Goal: Information Seeking & Learning: Learn about a topic

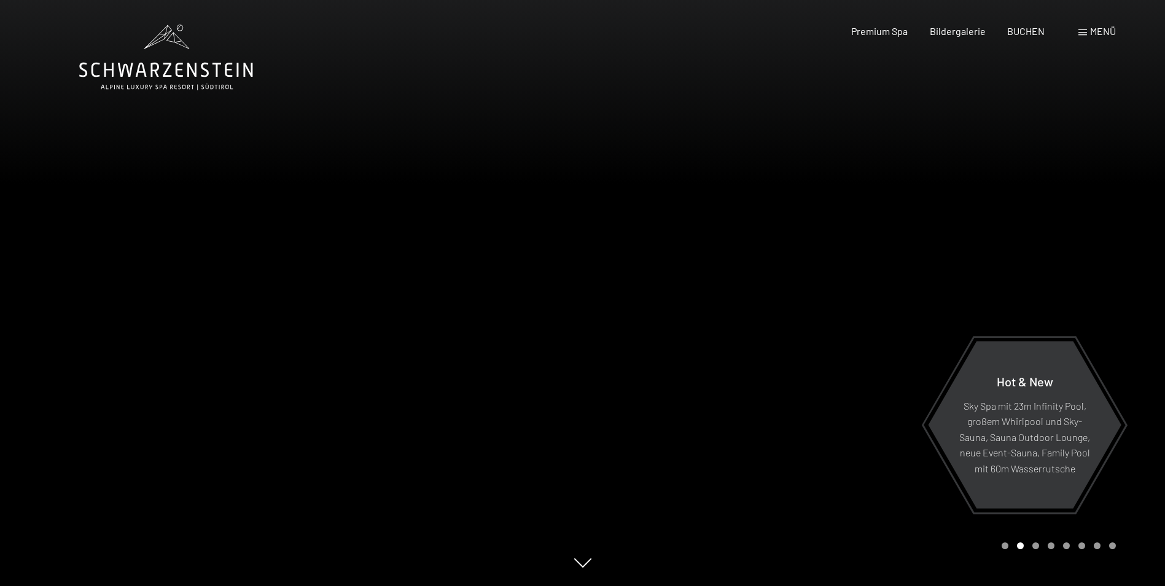
click at [1098, 31] on span "Menü" at bounding box center [1103, 31] width 26 height 12
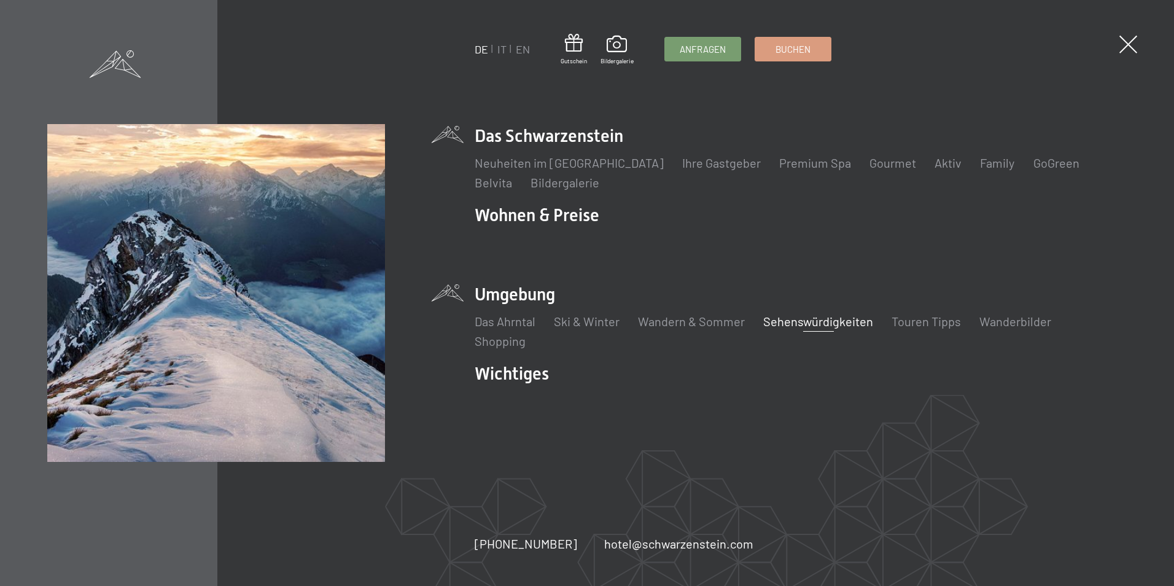
click at [831, 318] on link "Sehenswürdigkeiten" at bounding box center [818, 321] width 110 height 15
click at [703, 319] on link "Wandern & Sommer" at bounding box center [691, 321] width 107 height 15
click at [695, 322] on link "Wandern & Sommer" at bounding box center [691, 321] width 107 height 15
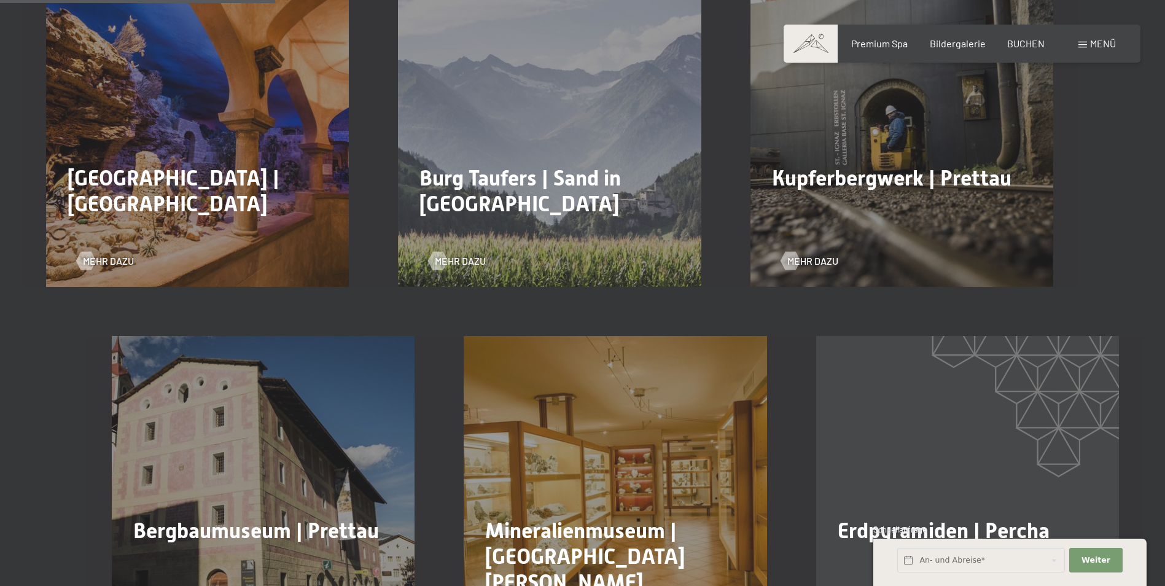
scroll to position [737, 0]
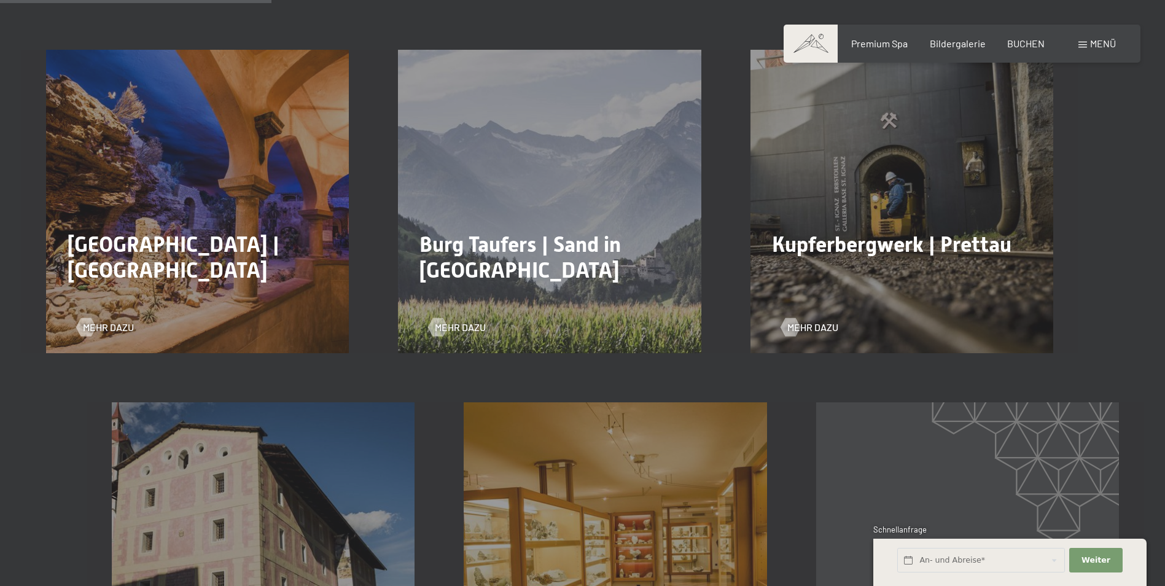
click at [533, 232] on span "Burg Taufers | Sand in Taufers" at bounding box center [519, 257] width 201 height 50
click at [464, 320] on span "Mehr dazu" at bounding box center [472, 327] width 51 height 14
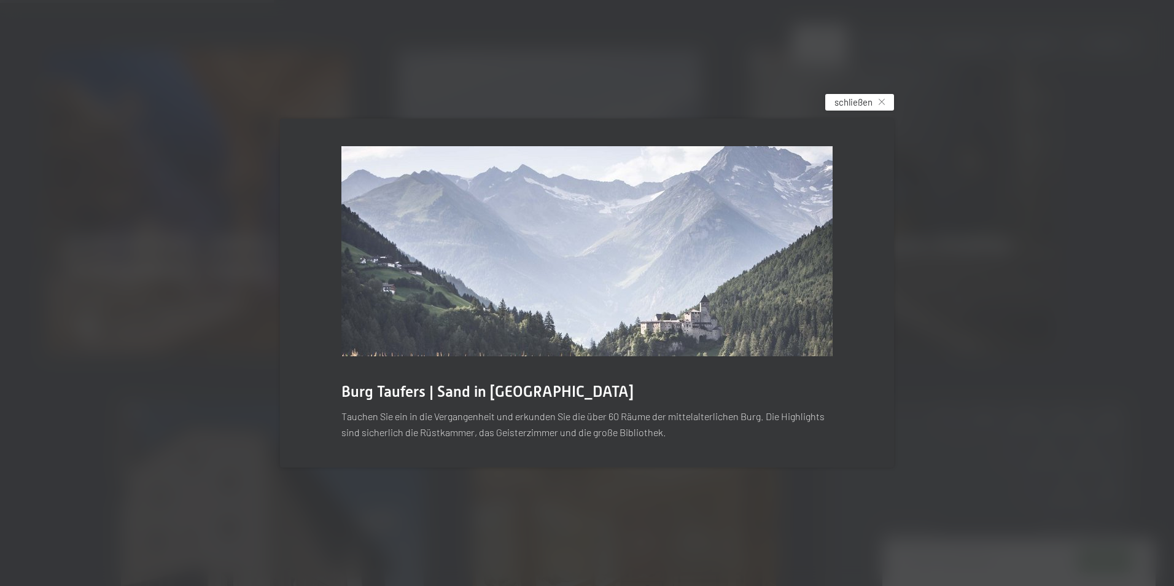
click at [874, 101] on div "schließen" at bounding box center [859, 102] width 69 height 17
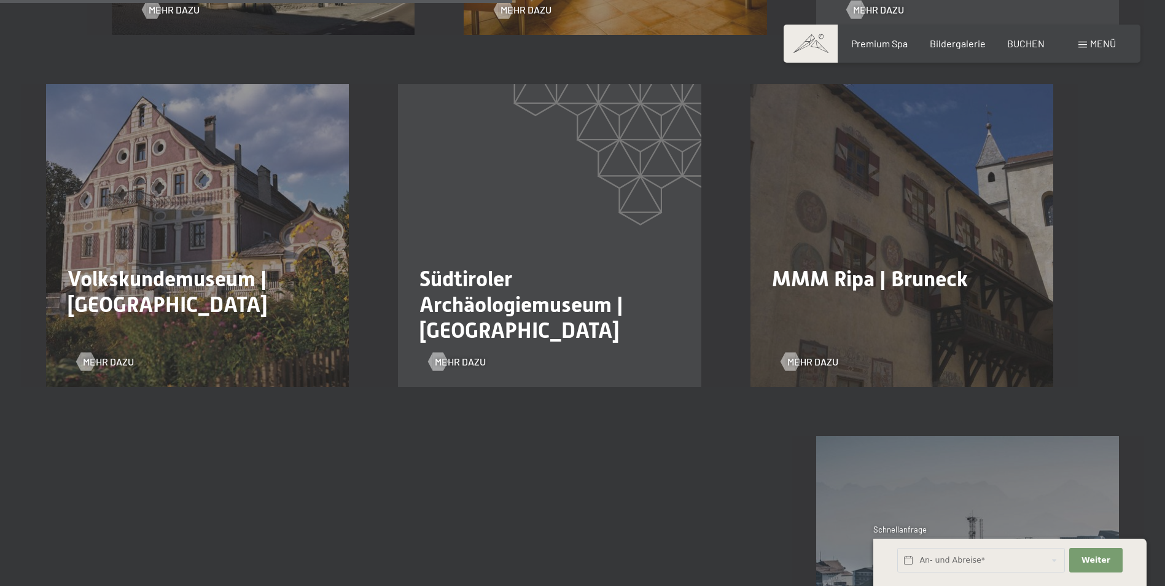
scroll to position [1596, 0]
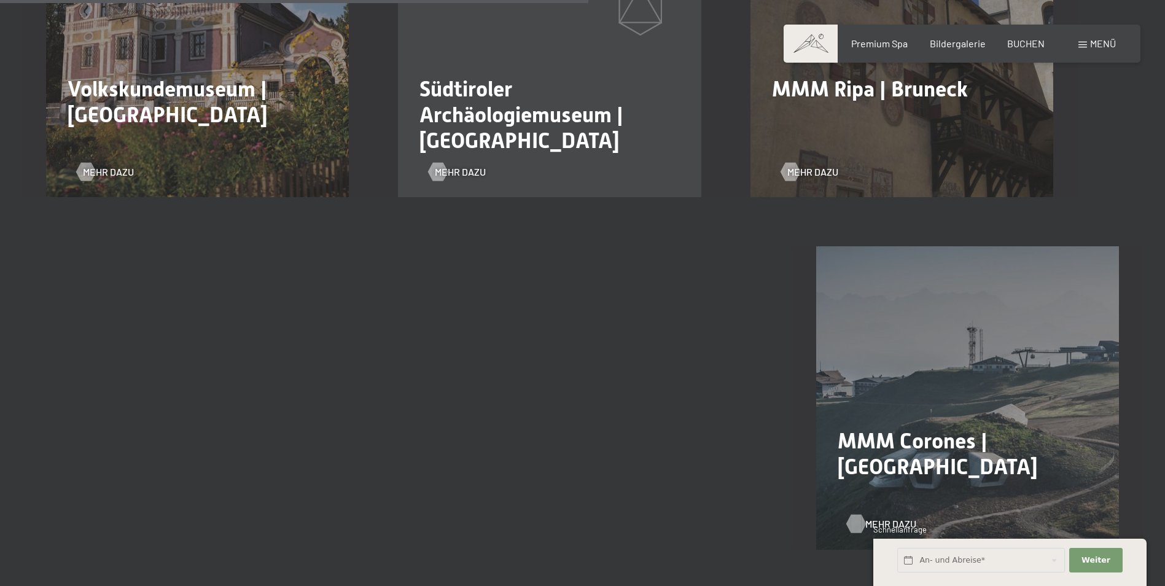
click at [893, 517] on span "Mehr dazu" at bounding box center [890, 524] width 51 height 14
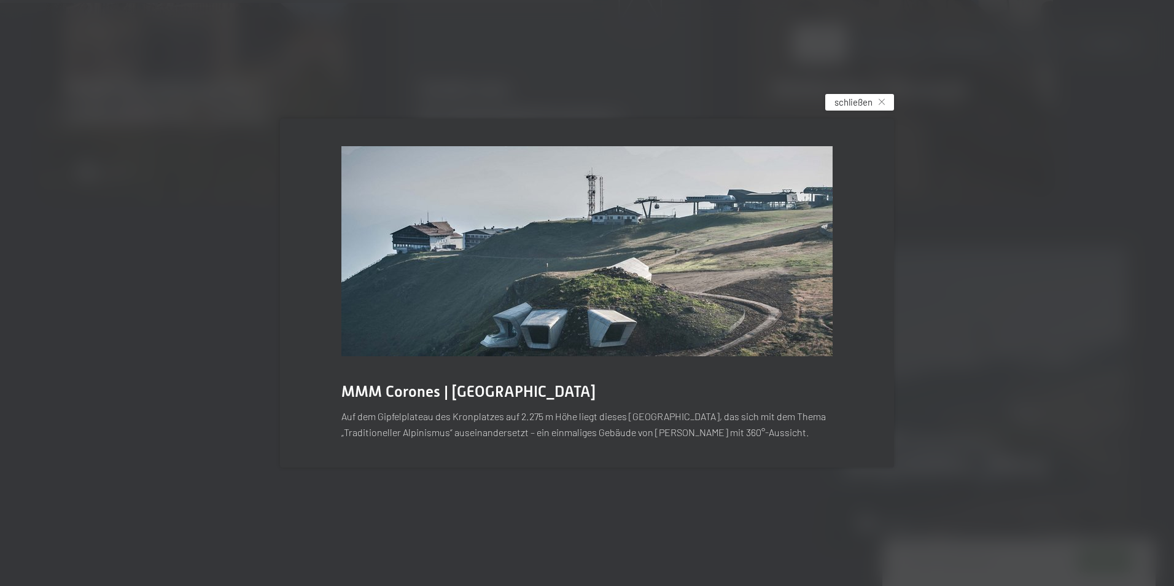
click at [855, 102] on span "schließen" at bounding box center [853, 102] width 38 height 13
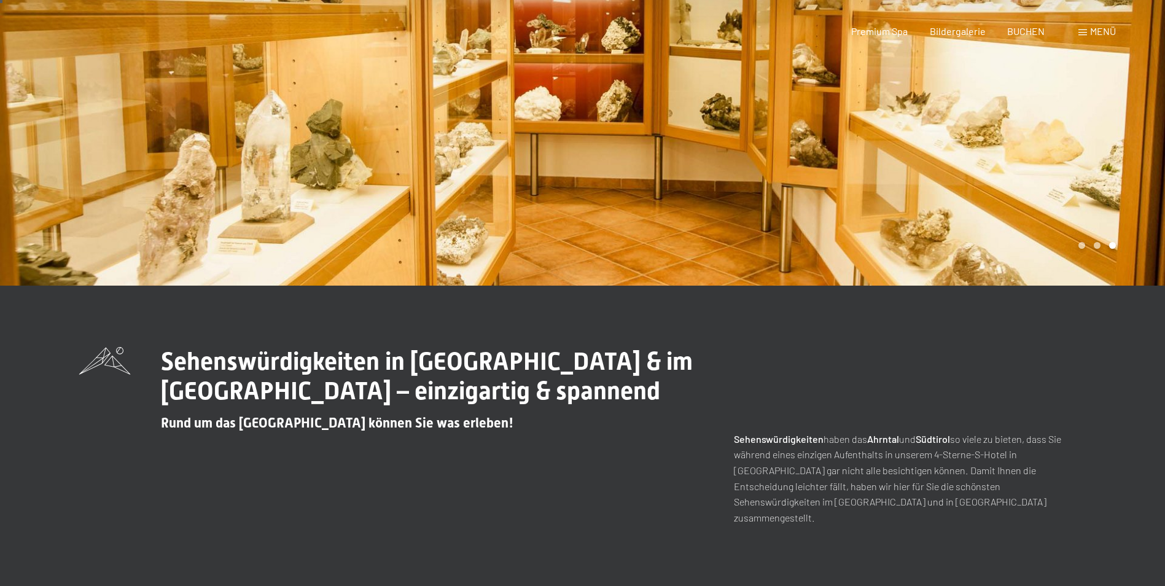
scroll to position [0, 0]
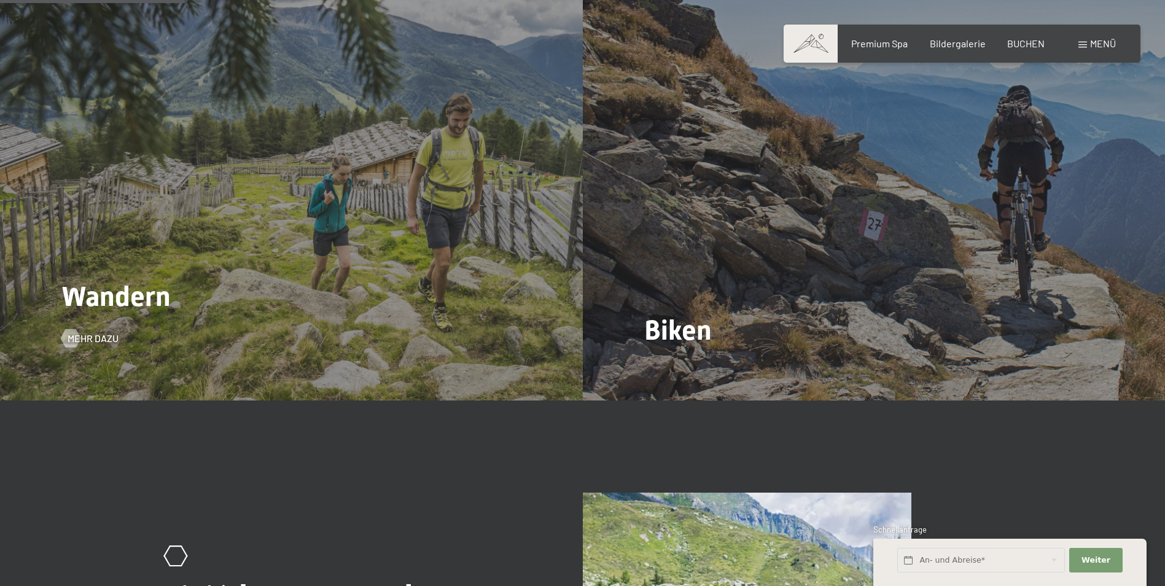
scroll to position [1289, 0]
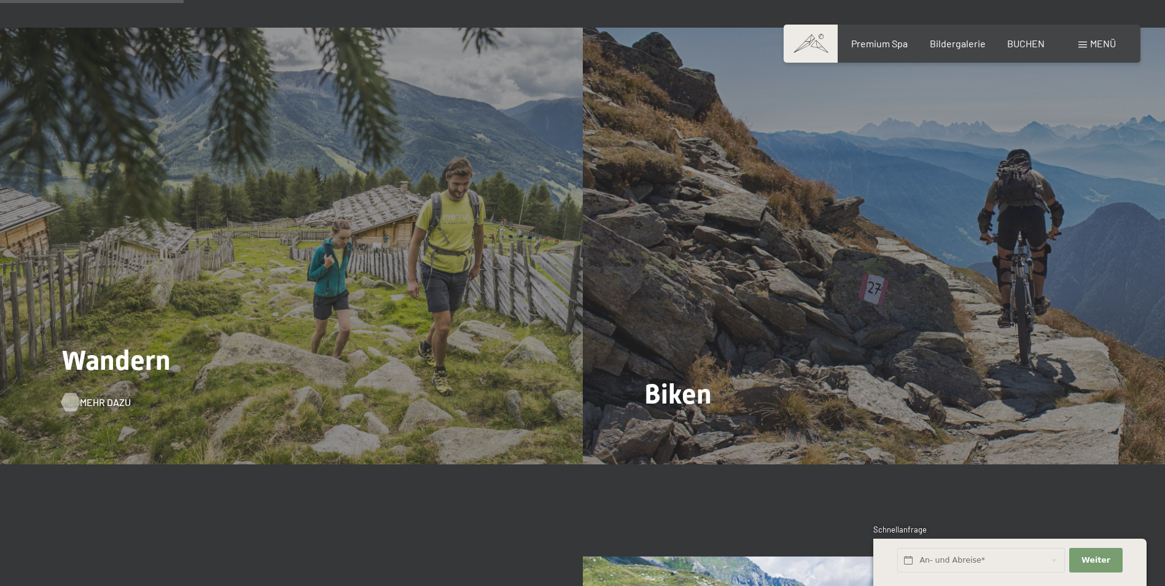
click at [97, 395] on span "Mehr dazu" at bounding box center [105, 402] width 51 height 14
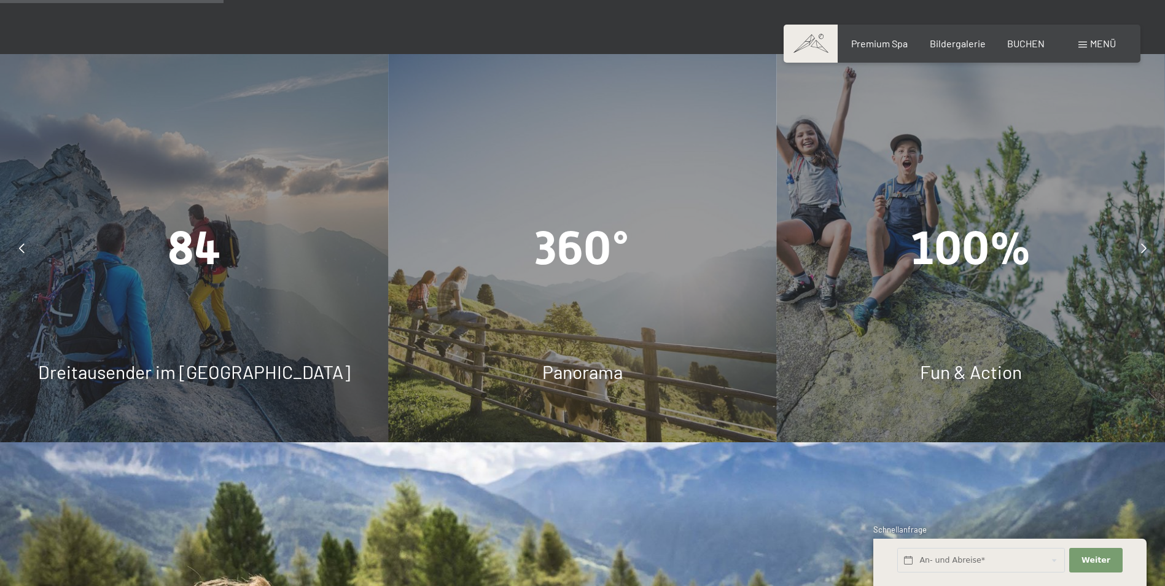
scroll to position [982, 0]
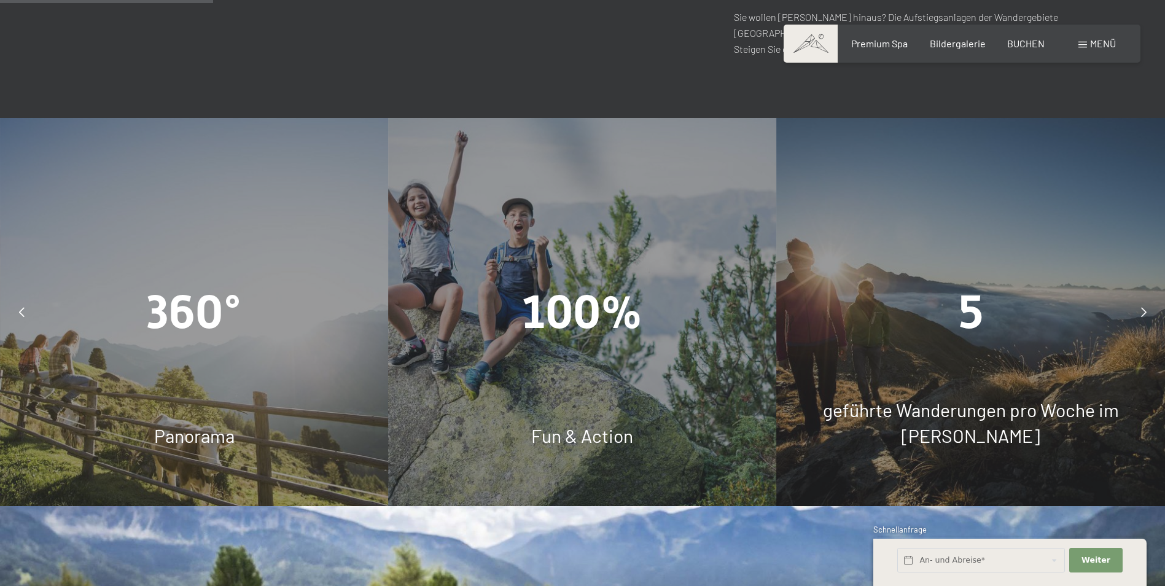
click at [564, 424] on span "Fun & Action" at bounding box center [582, 435] width 102 height 22
click at [563, 279] on div "100%" at bounding box center [582, 311] width 388 height 65
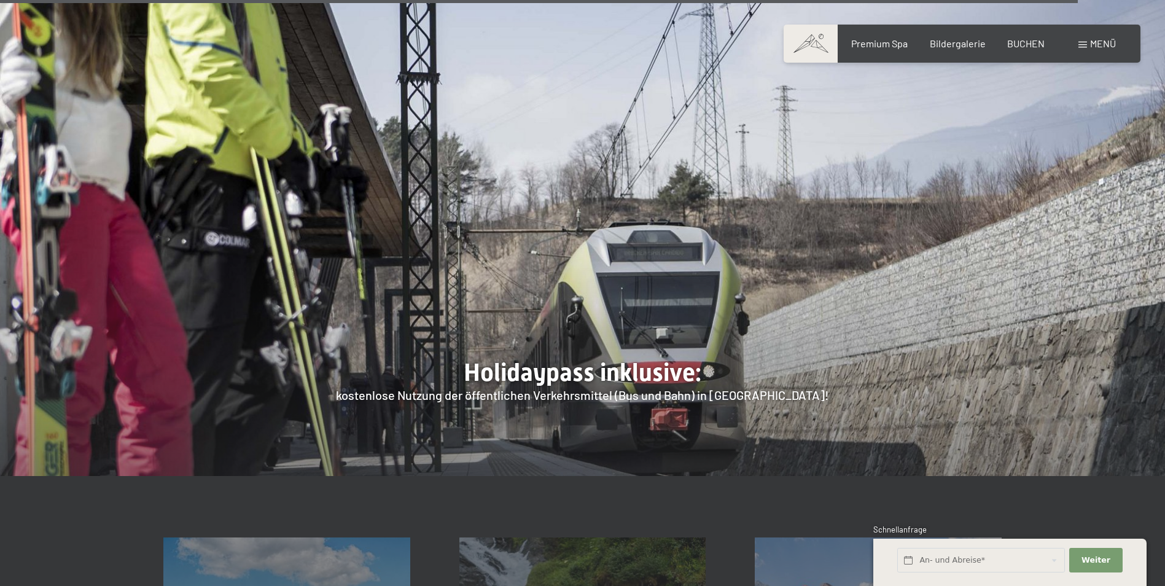
scroll to position [4604, 0]
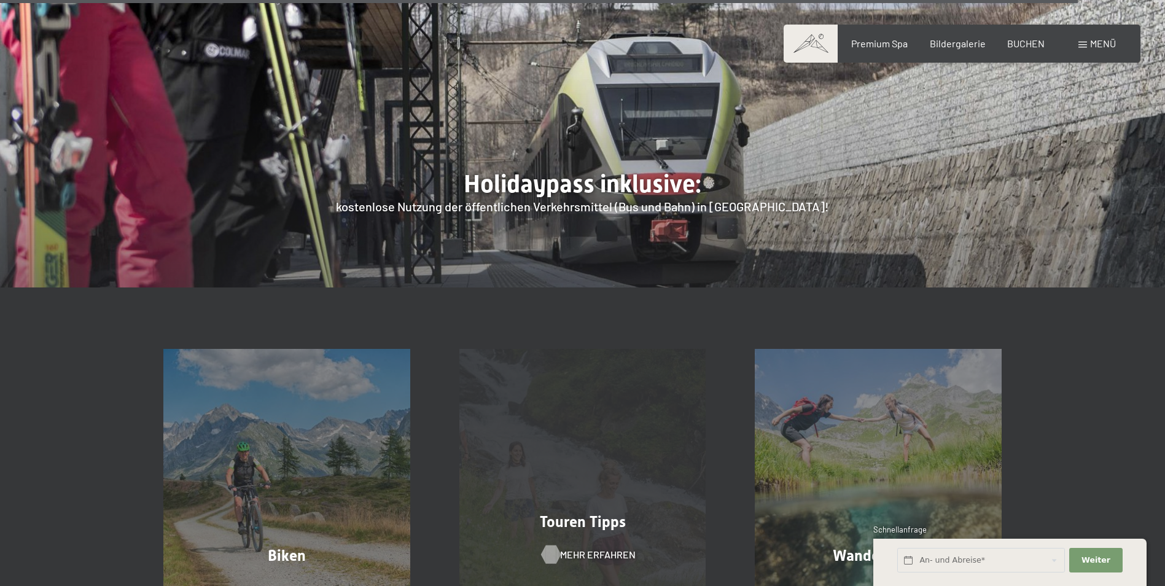
click at [571, 548] on span "Mehr erfahren" at bounding box center [598, 555] width 76 height 14
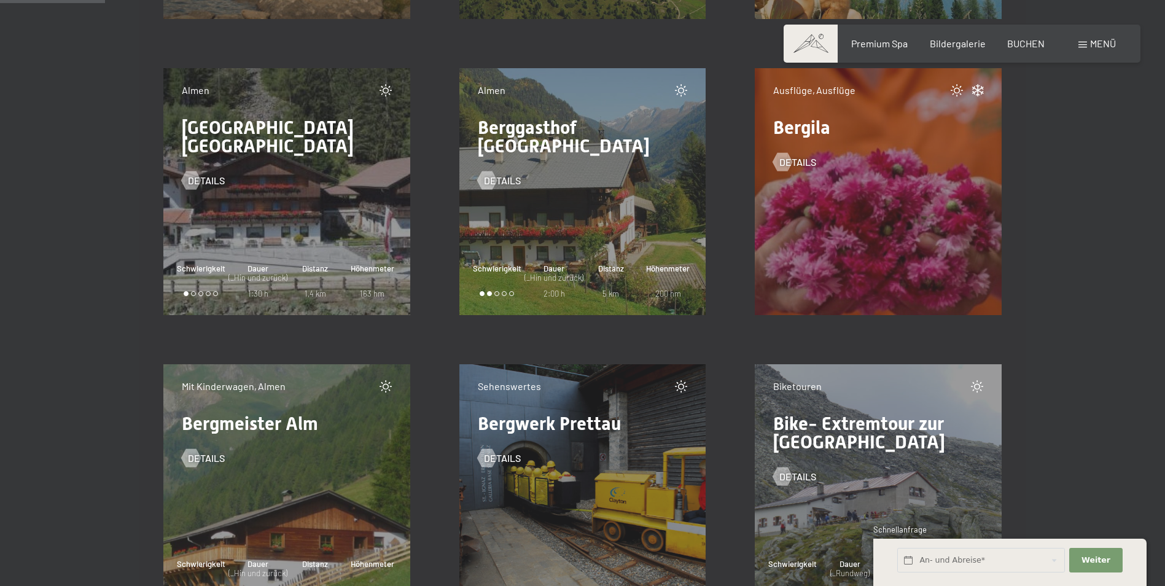
scroll to position [1903, 0]
